Goal: Transaction & Acquisition: Obtain resource

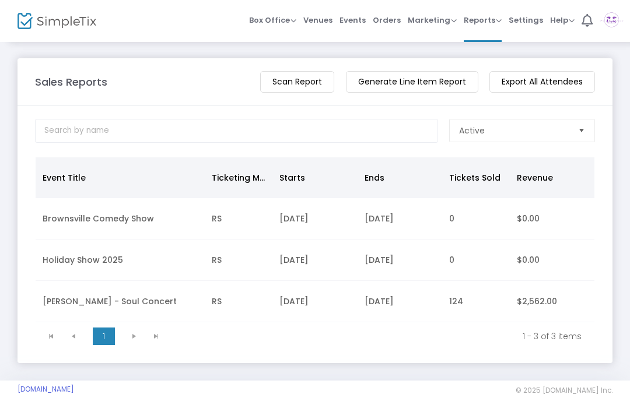
click at [296, 33] on span "Box Office Sell Tickets Bookings Sell Season Pass" at bounding box center [272, 20] width 47 height 30
click at [293, 23] on span "Box Office" at bounding box center [272, 20] width 47 height 11
click at [307, 39] on li "Sell Tickets" at bounding box center [290, 39] width 83 height 23
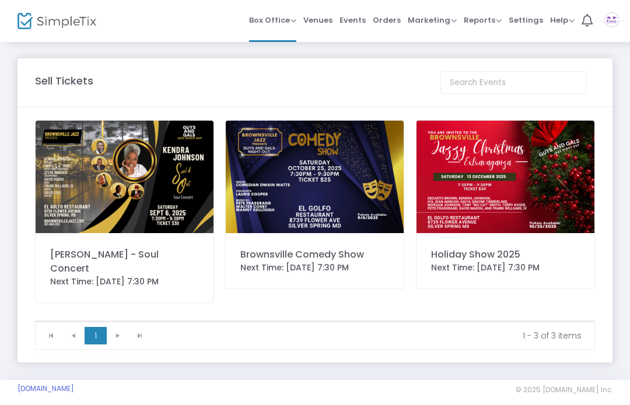
click at [167, 190] on img at bounding box center [125, 177] width 178 height 113
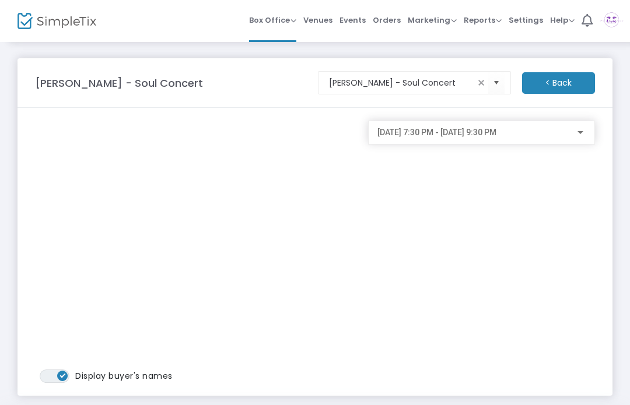
click at [393, 23] on span "Orders" at bounding box center [387, 20] width 28 height 30
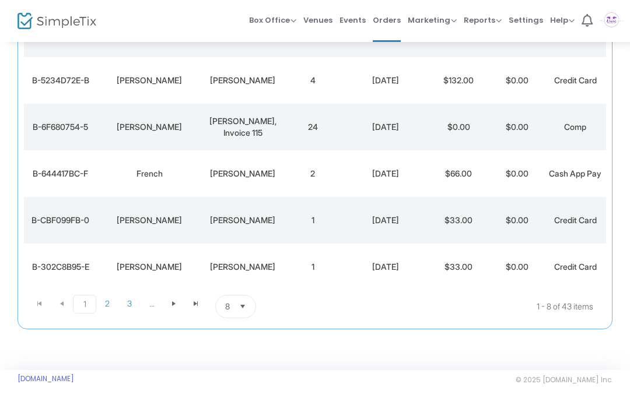
scroll to position [306, 0]
click at [116, 307] on span "2" at bounding box center [107, 303] width 22 height 17
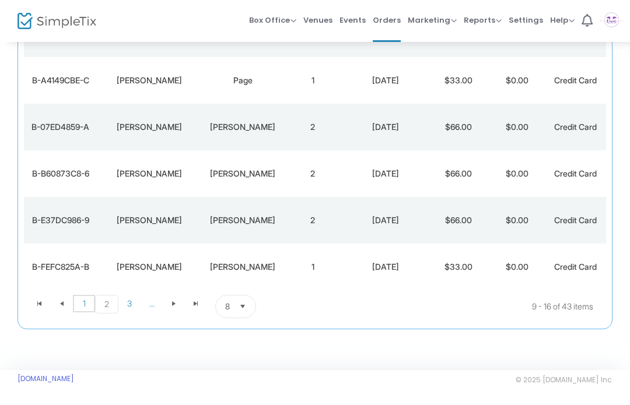
click at [85, 310] on span "1" at bounding box center [84, 303] width 22 height 17
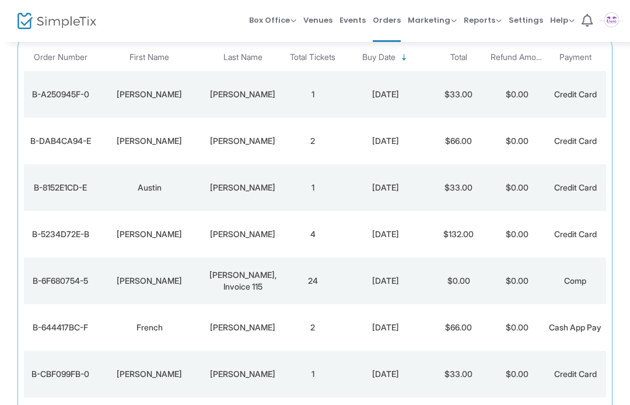
scroll to position [81, 0]
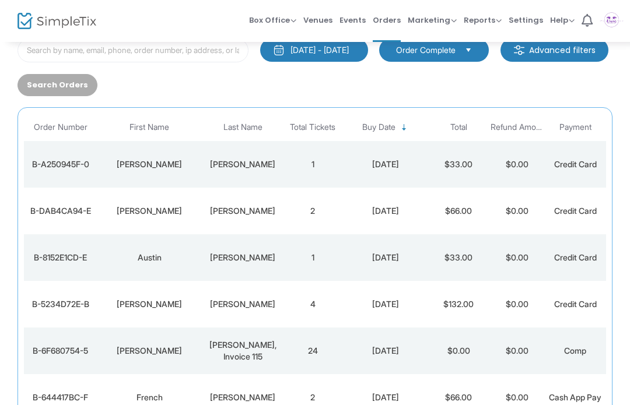
click at [464, 131] on th "Total" at bounding box center [458, 127] width 58 height 27
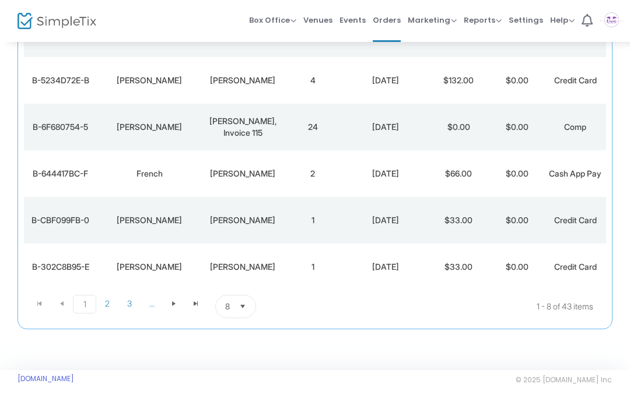
scroll to position [306, 0]
click at [133, 306] on span "3" at bounding box center [129, 303] width 22 height 17
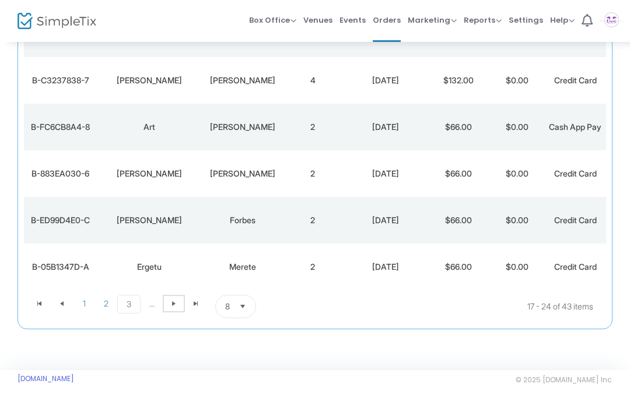
click at [178, 306] on span at bounding box center [174, 303] width 22 height 17
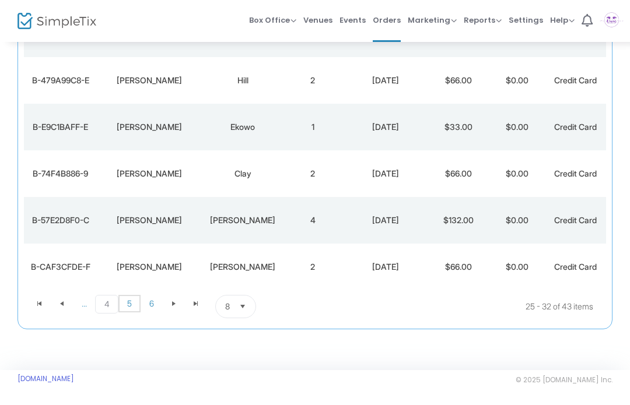
click at [130, 306] on span "5" at bounding box center [129, 303] width 22 height 17
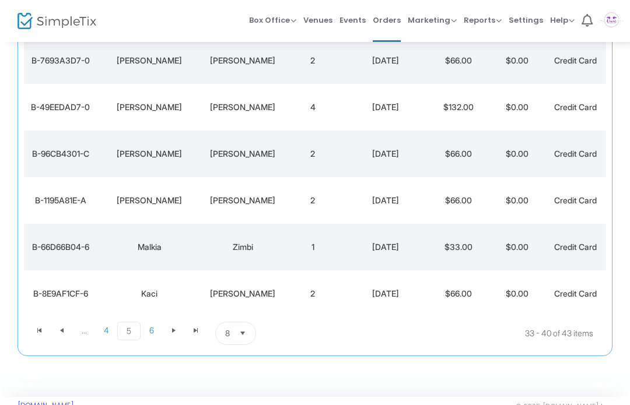
scroll to position [279, 0]
click at [157, 336] on span "6" at bounding box center [152, 329] width 22 height 17
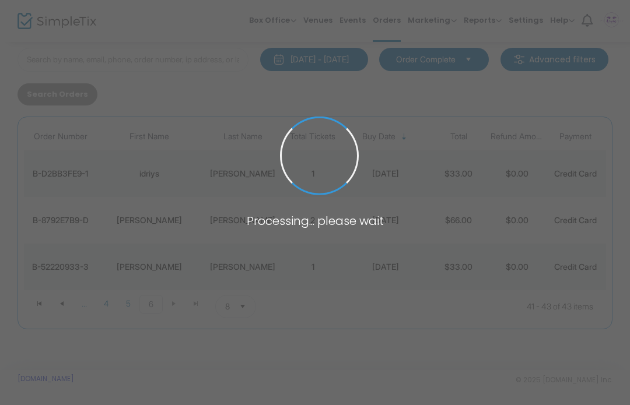
scroll to position [72, 0]
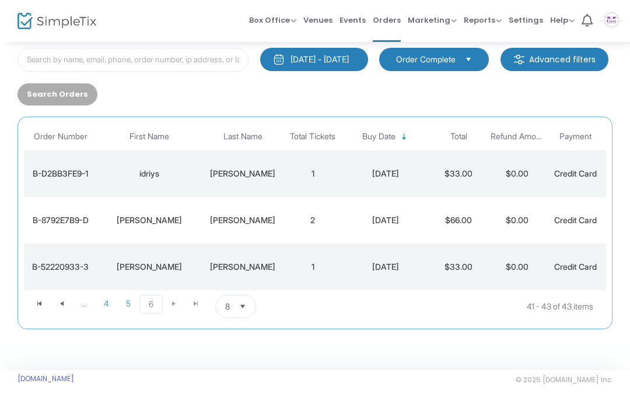
click at [488, 26] on span "Reports Analytics Sales Reports Download" at bounding box center [483, 20] width 38 height 30
click at [495, 26] on span "Reports Analytics Sales Reports Download" at bounding box center [483, 20] width 38 height 30
click at [486, 27] on span "Reports Analytics Sales Reports Download" at bounding box center [483, 20] width 38 height 30
click at [497, 23] on span "Reports" at bounding box center [483, 20] width 38 height 11
click at [513, 79] on li "Download" at bounding box center [502, 84] width 76 height 23
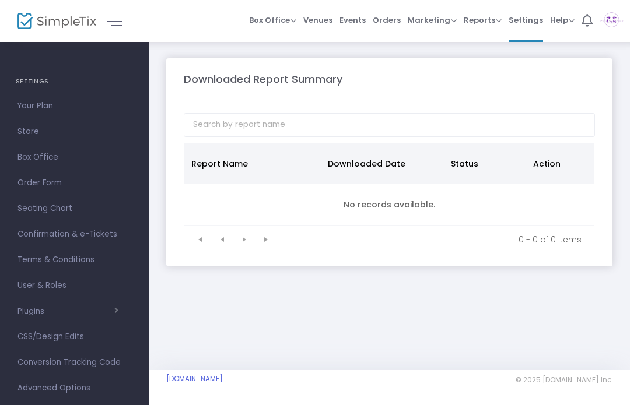
click at [497, 24] on span "Reports" at bounding box center [483, 20] width 38 height 11
click at [516, 64] on li "Sales Reports" at bounding box center [502, 62] width 76 height 23
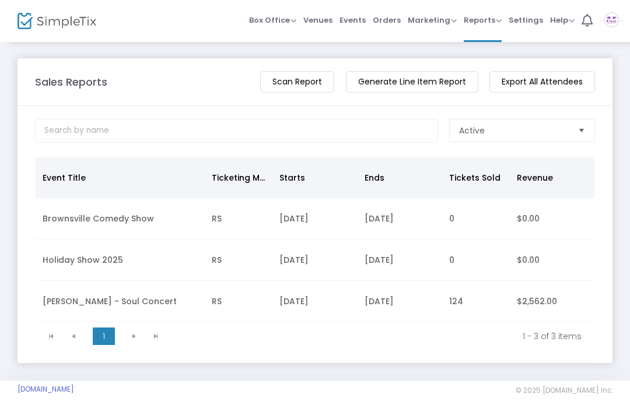
click at [549, 304] on td "$2,562.00" at bounding box center [552, 301] width 85 height 41
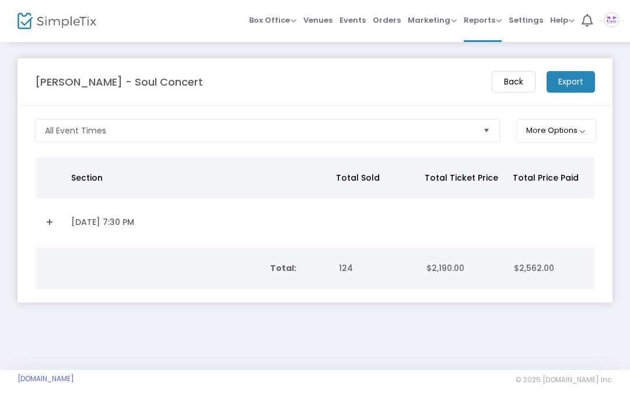
click at [577, 86] on m-button "Export" at bounding box center [570, 82] width 48 height 22
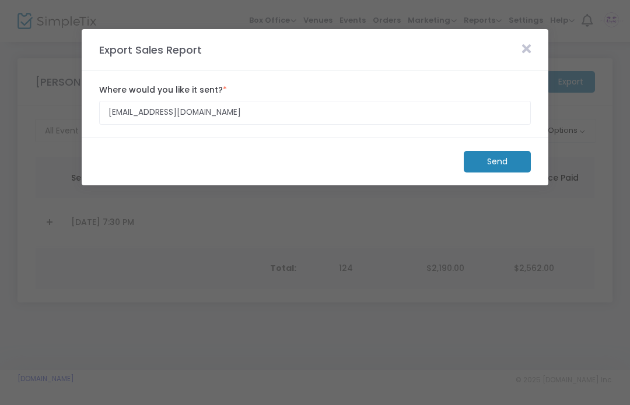
click at [494, 161] on m-button "Send" at bounding box center [497, 162] width 67 height 22
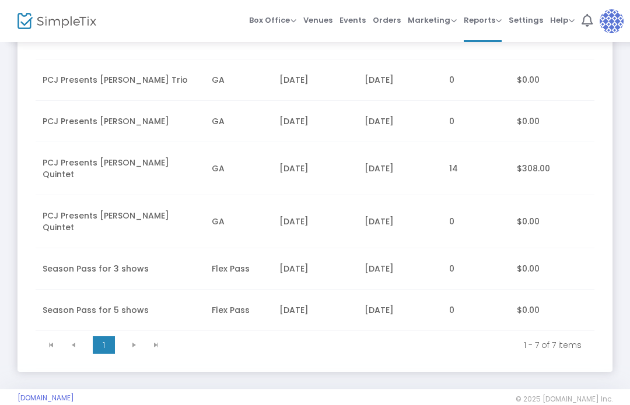
scroll to position [191, 0]
click at [531, 170] on td "$308.00" at bounding box center [552, 169] width 85 height 53
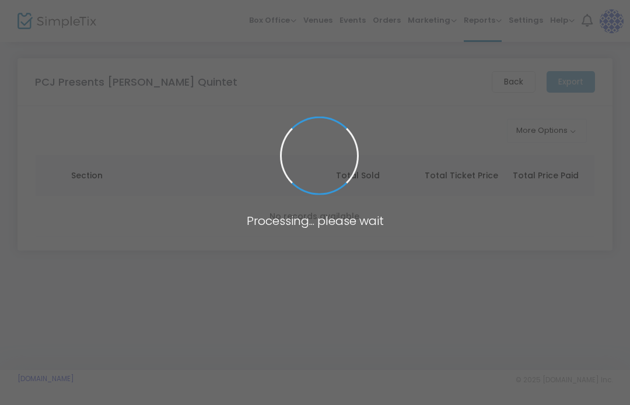
scroll to position [0, 0]
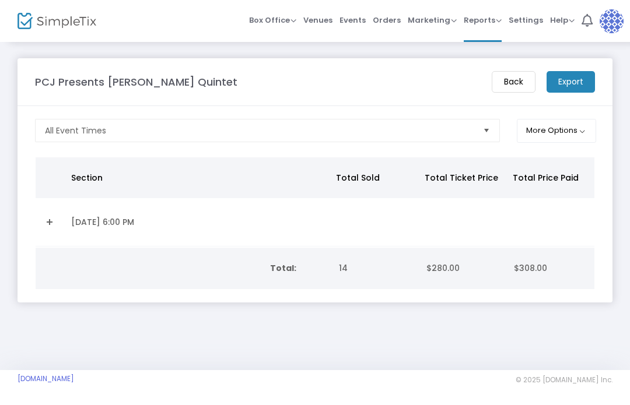
click at [576, 82] on m-button "Export" at bounding box center [570, 82] width 48 height 22
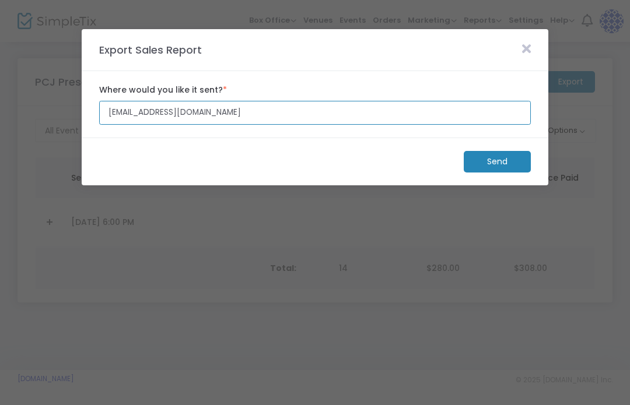
click at [232, 117] on input "iambush@jazzacademy.org" at bounding box center [314, 113] width 431 height 24
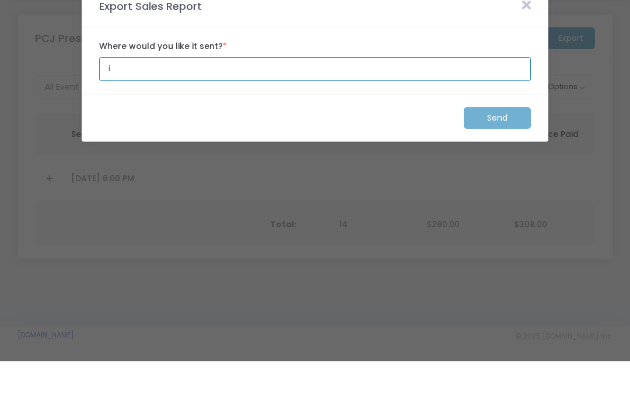
type input "iambush@concentrance.com"
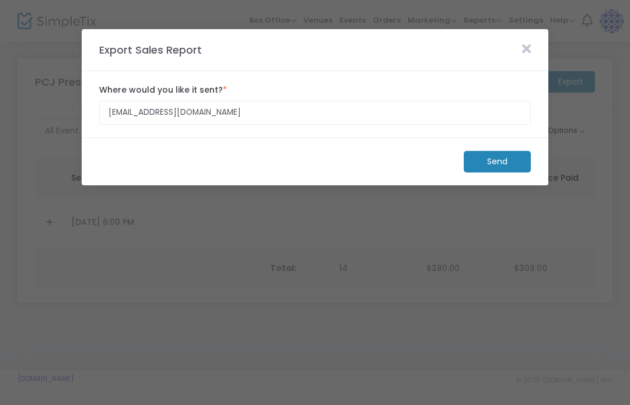
click at [508, 167] on m-button "Send" at bounding box center [497, 162] width 67 height 22
